Goal: Task Accomplishment & Management: Use online tool/utility

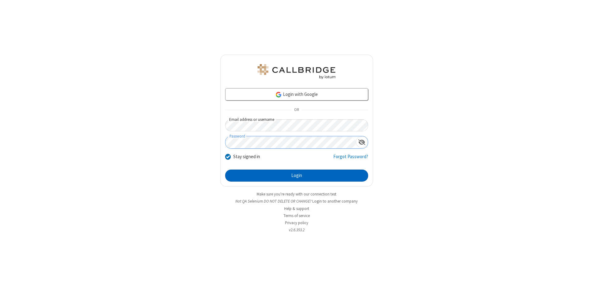
click at [297, 176] on button "Login" at bounding box center [296, 176] width 143 height 12
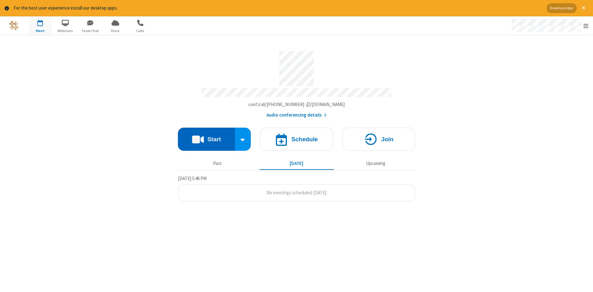
click at [206, 137] on button "Start" at bounding box center [206, 139] width 57 height 23
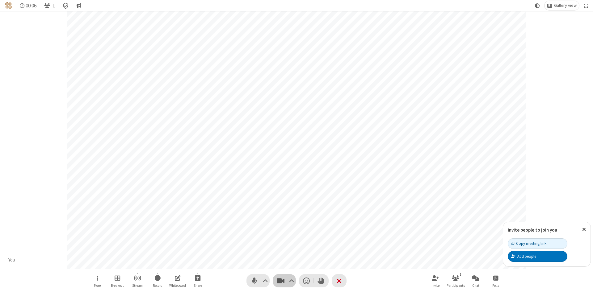
click at [280, 281] on span "Stop video (Alt+V)" at bounding box center [280, 281] width 9 height 9
click at [280, 281] on span "Start video (Alt+V)" at bounding box center [280, 281] width 9 height 9
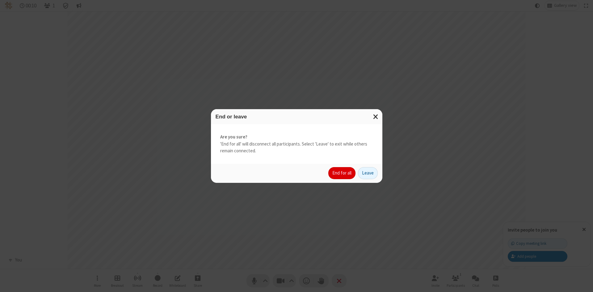
click at [342, 173] on button "End for all" at bounding box center [341, 173] width 27 height 12
